Goal: Find specific page/section: Find specific page/section

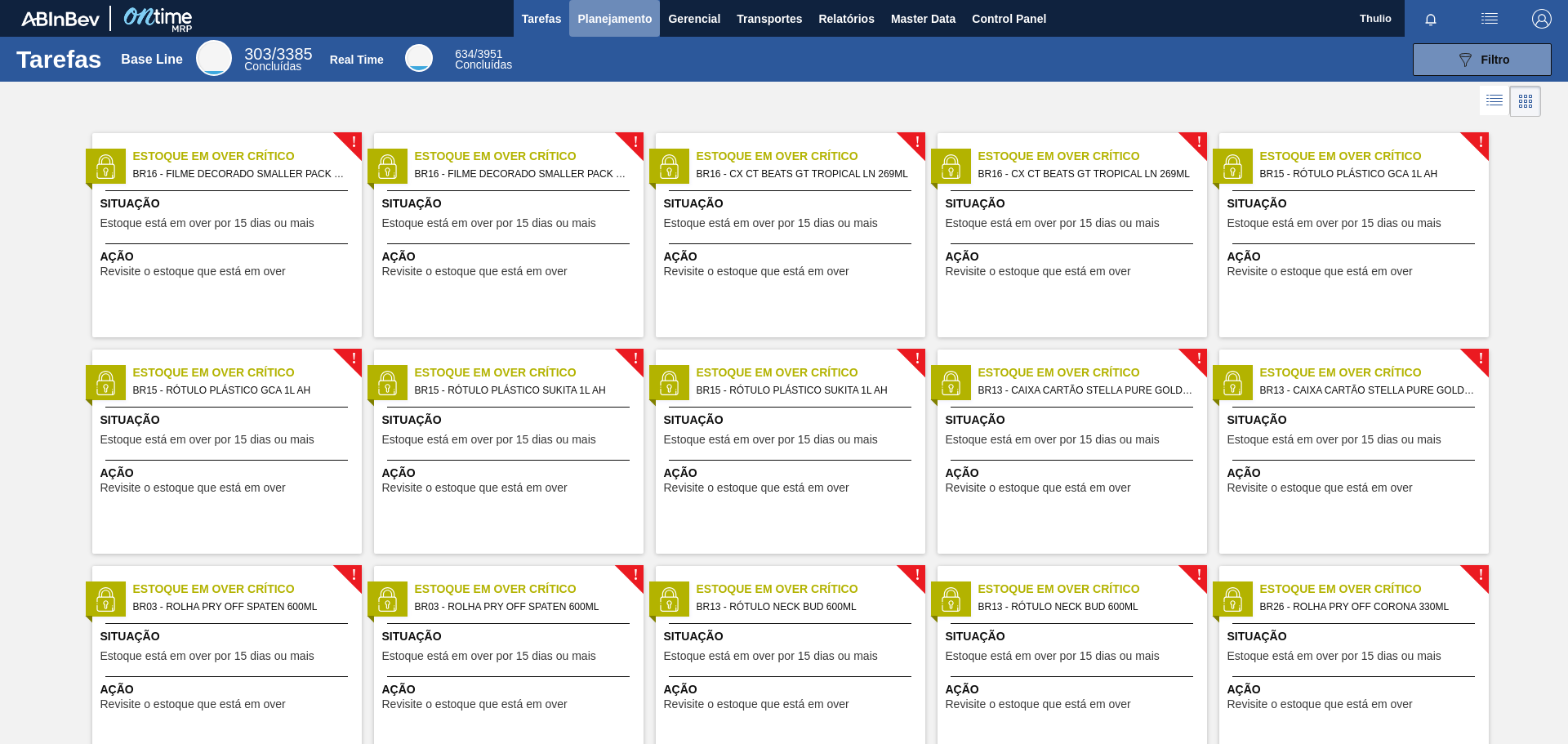
click at [634, 28] on span "Planejamento" at bounding box center [614, 19] width 74 height 20
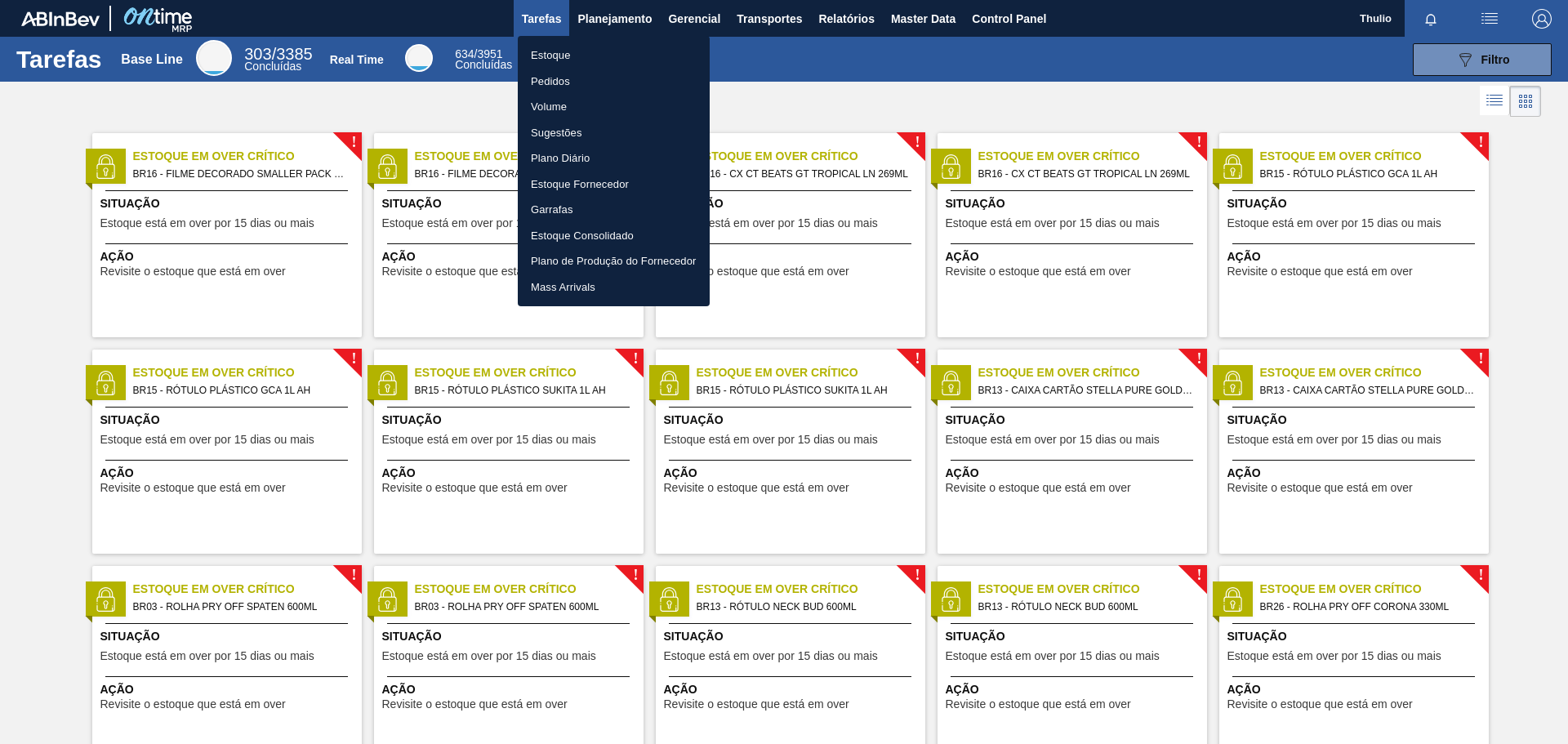
click at [634, 50] on li "Estoque" at bounding box center [613, 55] width 192 height 26
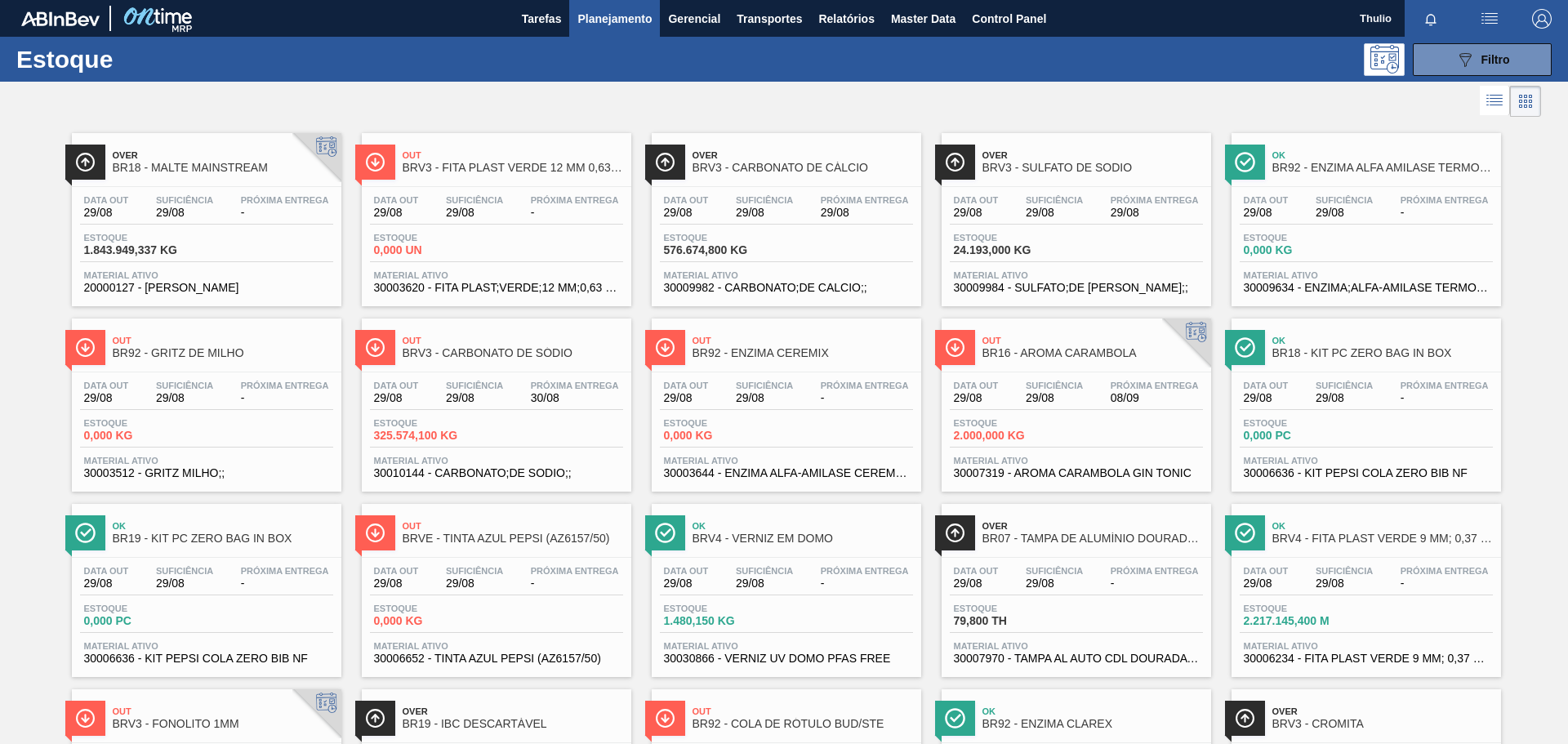
click at [1534, 21] on img "button" at bounding box center [1541, 19] width 20 height 20
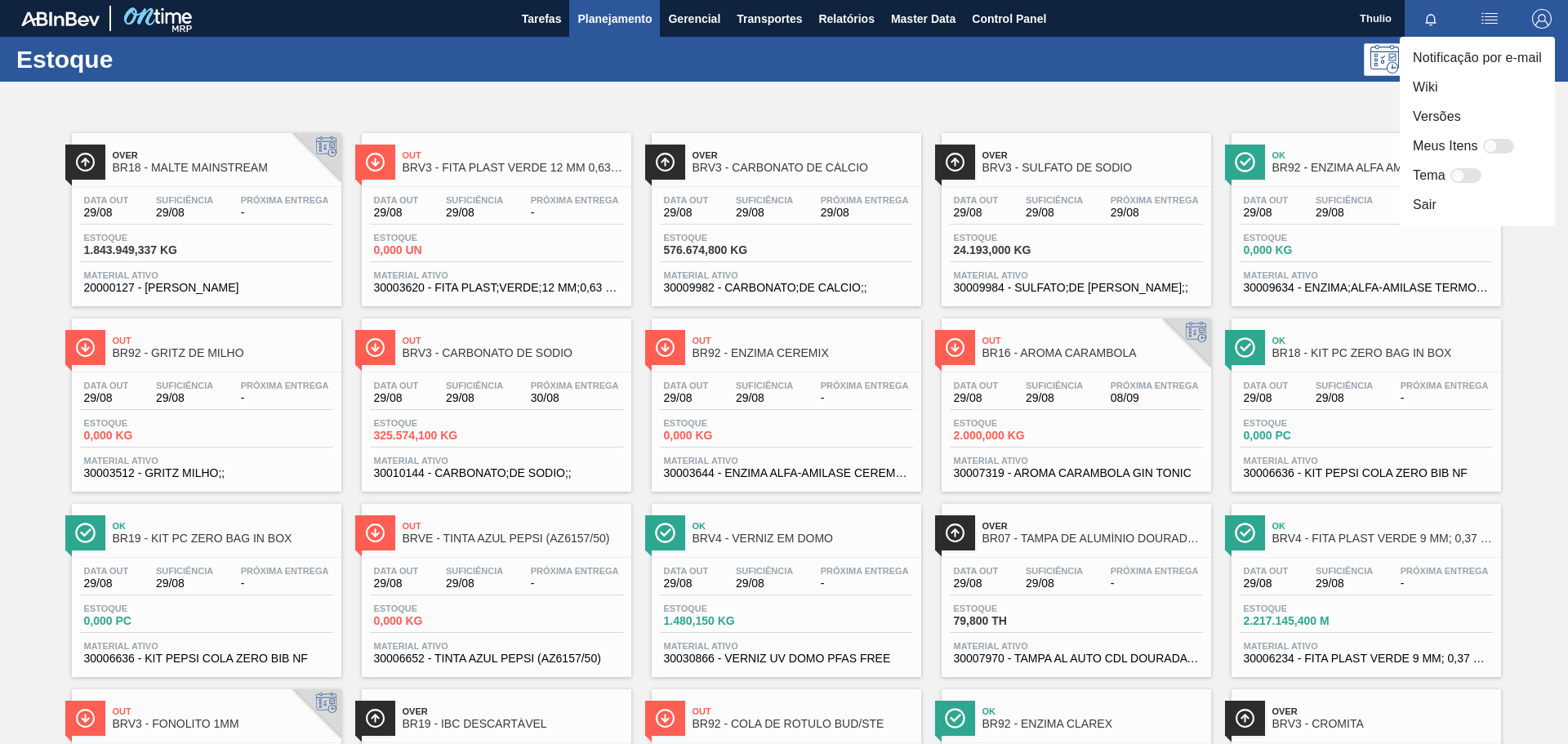
click at [1506, 115] on li "Versões" at bounding box center [1476, 117] width 155 height 30
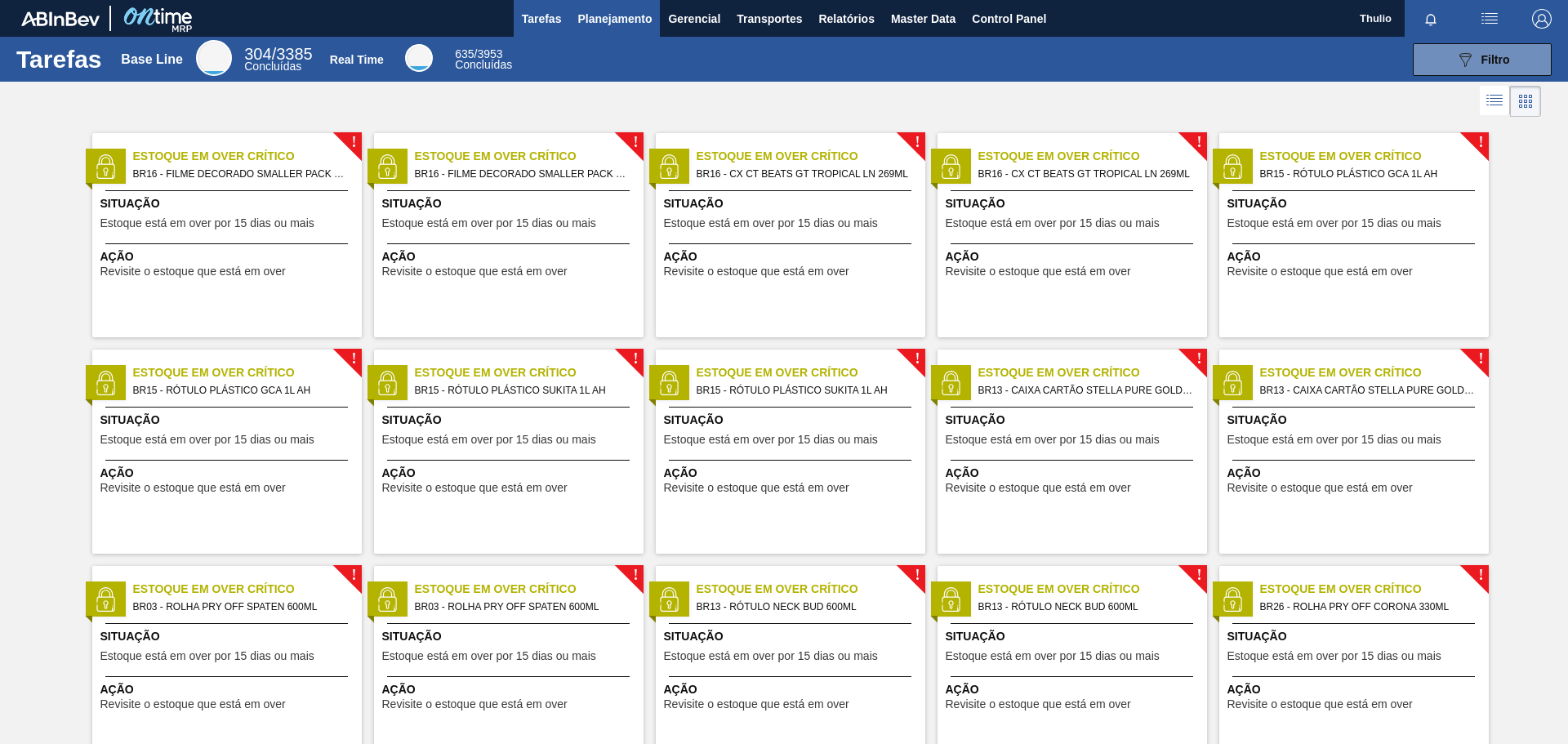
click at [612, 22] on span "Planejamento" at bounding box center [614, 19] width 74 height 20
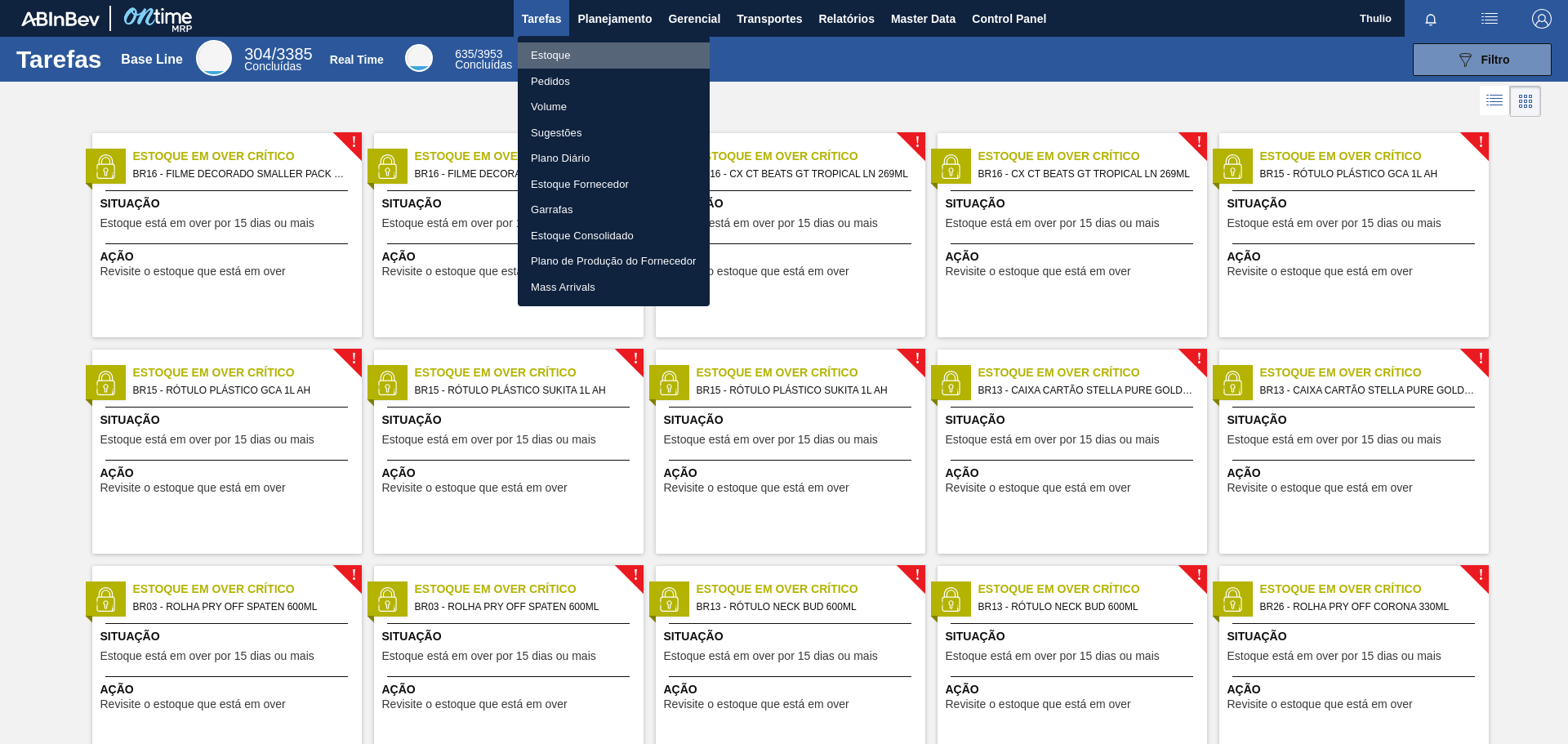
click at [606, 50] on li "Estoque" at bounding box center [613, 55] width 192 height 26
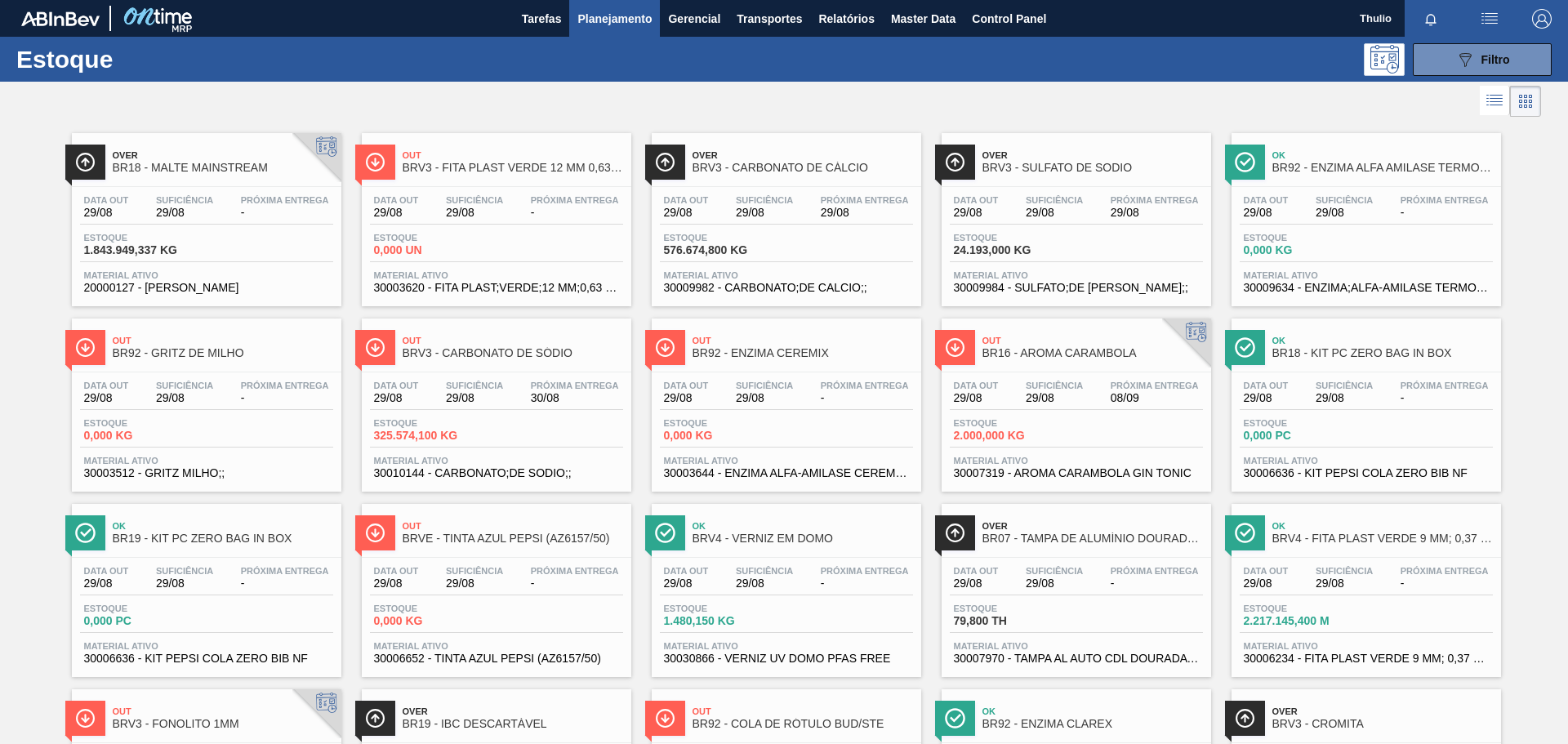
click at [1539, 20] on img "button" at bounding box center [1541, 19] width 20 height 20
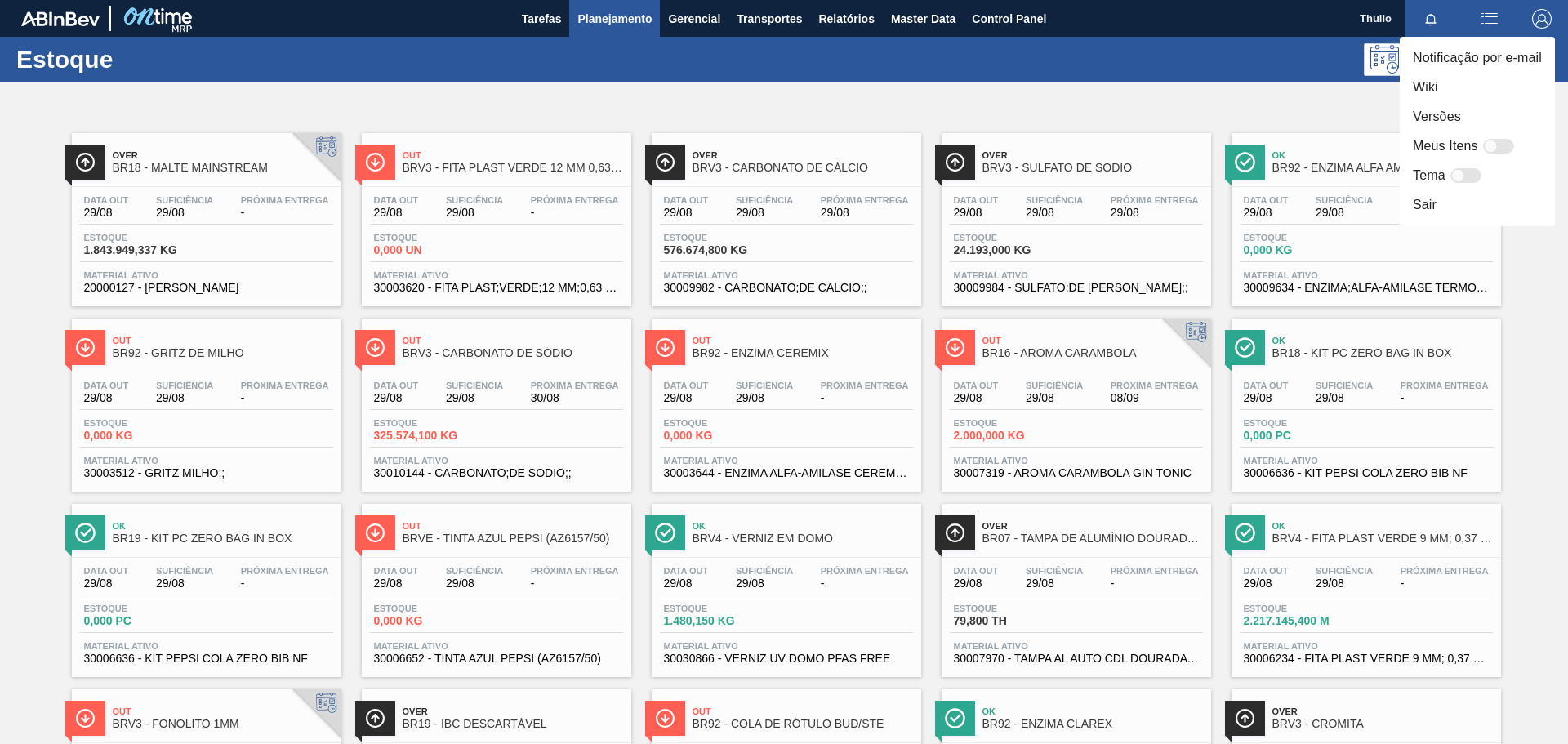
click at [1496, 114] on li "Versões" at bounding box center [1476, 117] width 155 height 30
